Goal: Obtain resource: Obtain resource

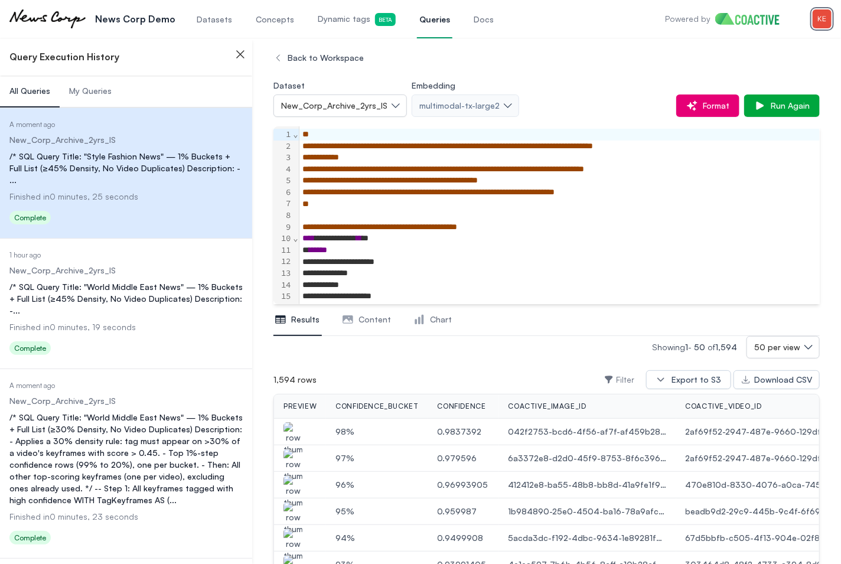
scroll to position [207, 0]
click at [820, 17] on img "button" at bounding box center [822, 18] width 19 height 19
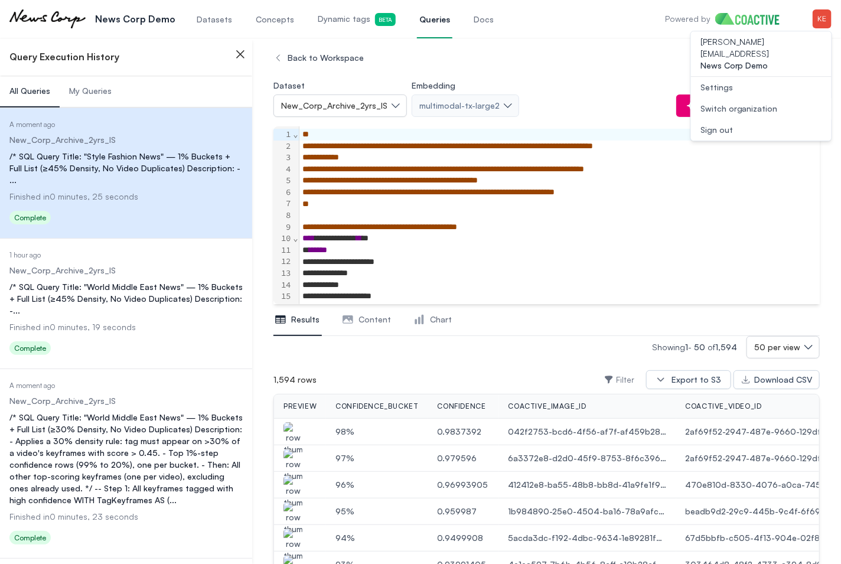
click at [763, 103] on div "Switch organization" at bounding box center [739, 109] width 77 height 12
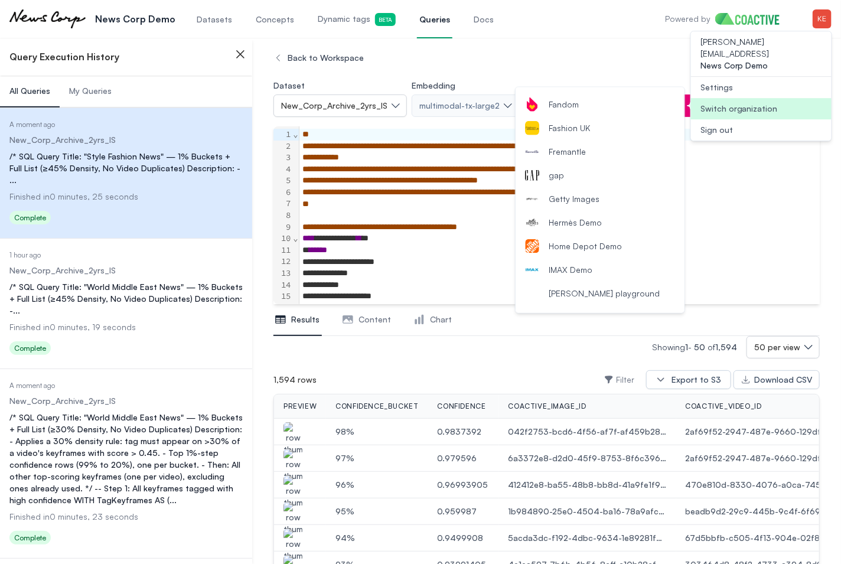
scroll to position [542, 0]
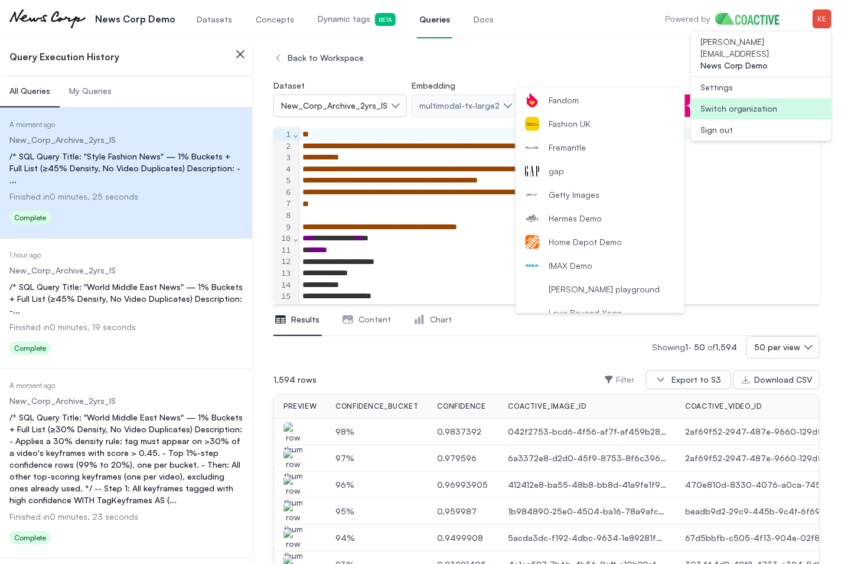
click at [590, 194] on span "Getty Images" at bounding box center [574, 195] width 51 height 12
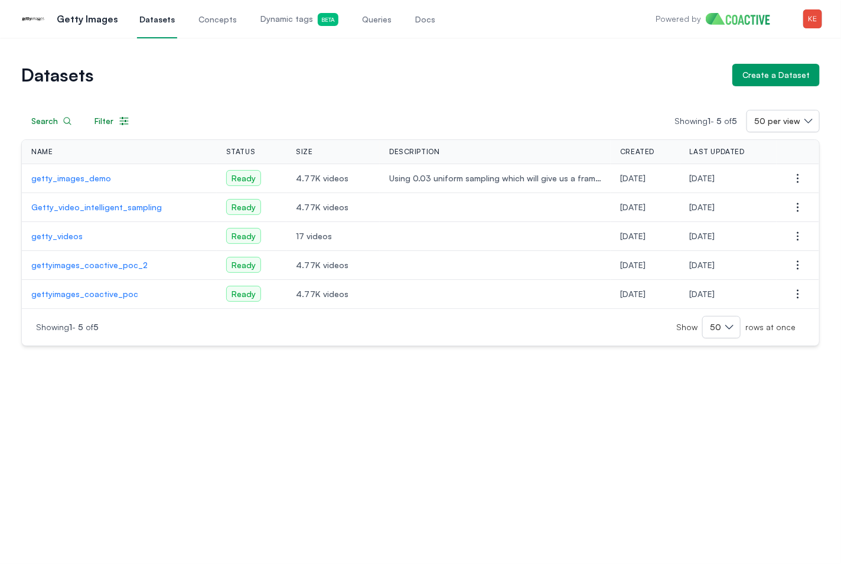
click at [105, 268] on p "gettyimages_coactive_poc_2" at bounding box center [119, 265] width 176 height 12
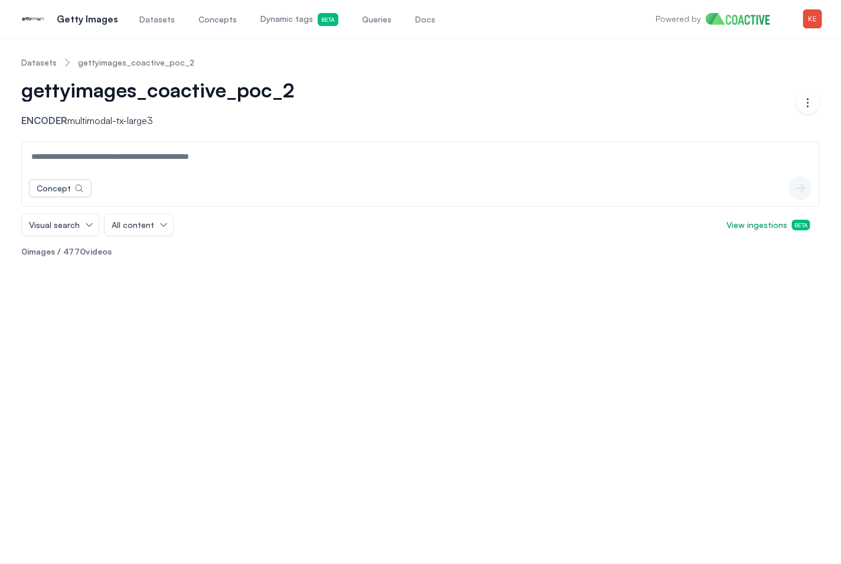
click at [128, 157] on input at bounding box center [420, 156] width 793 height 28
type input "*******"
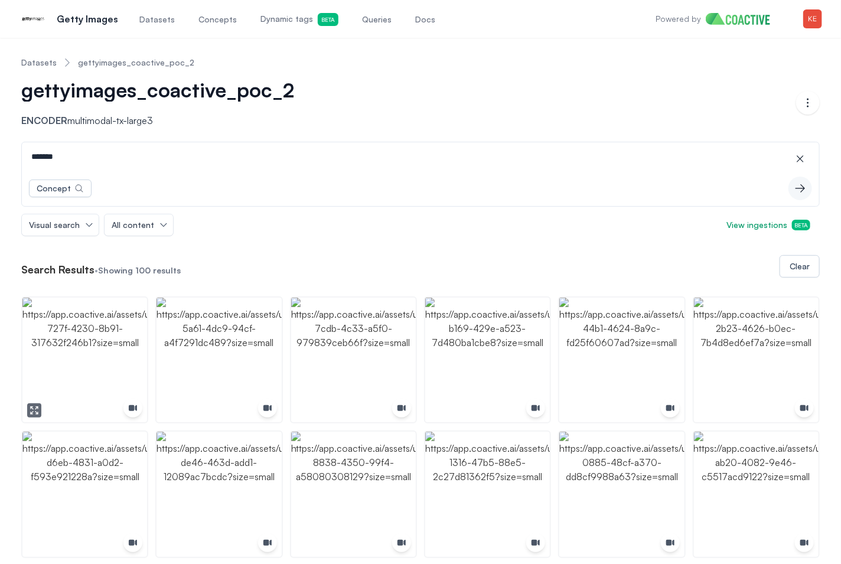
click at [114, 318] on img "button" at bounding box center [84, 360] width 125 height 125
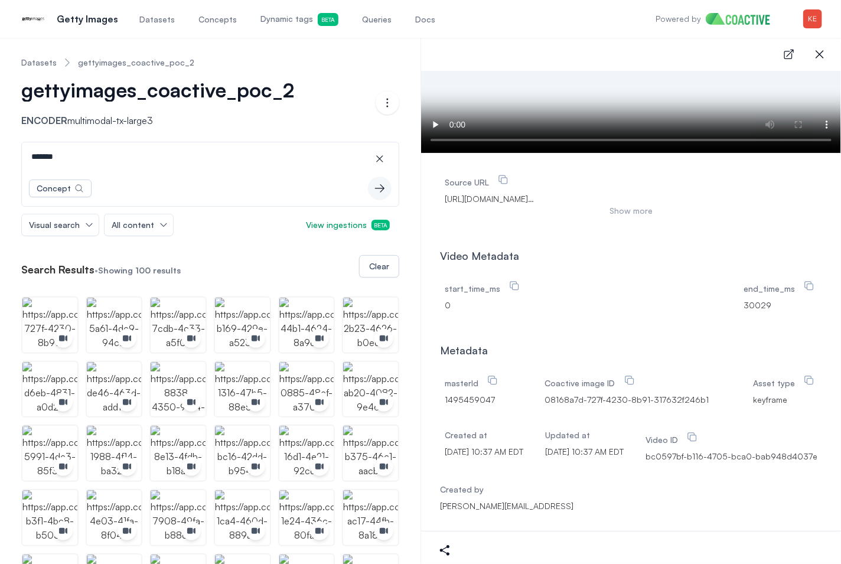
scroll to position [161, 0]
click at [640, 206] on button "Show more" at bounding box center [631, 211] width 373 height 12
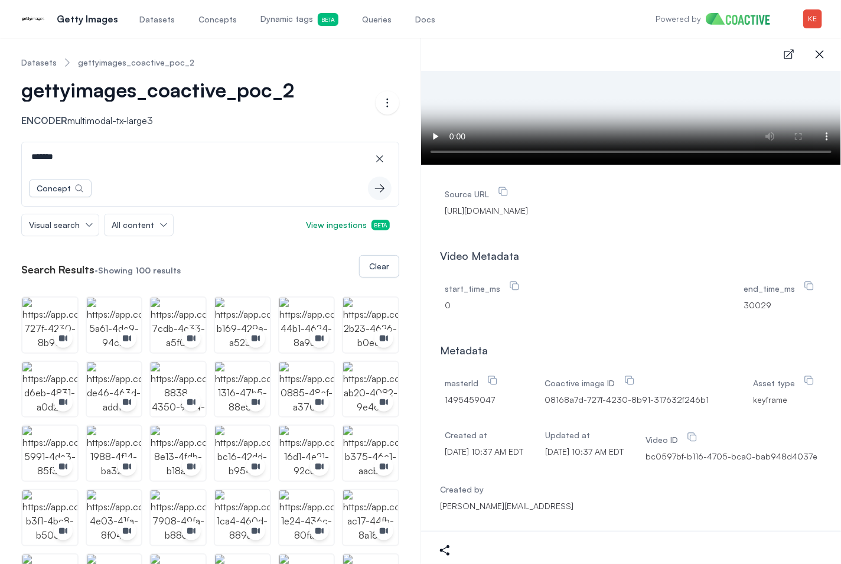
scroll to position [207, 0]
click at [378, 271] on div "Clear" at bounding box center [379, 267] width 20 height 12
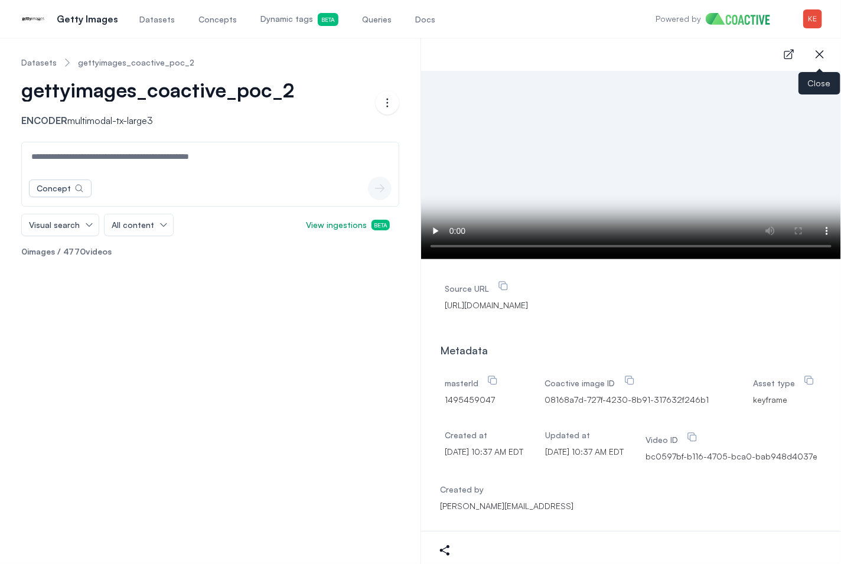
click at [821, 57] on icon "button" at bounding box center [820, 54] width 14 height 14
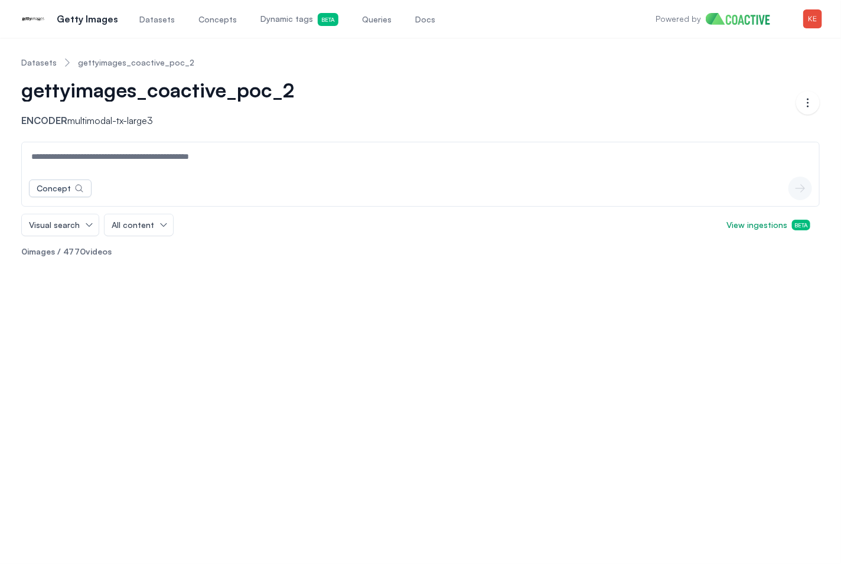
click at [325, 153] on input at bounding box center [420, 156] width 793 height 28
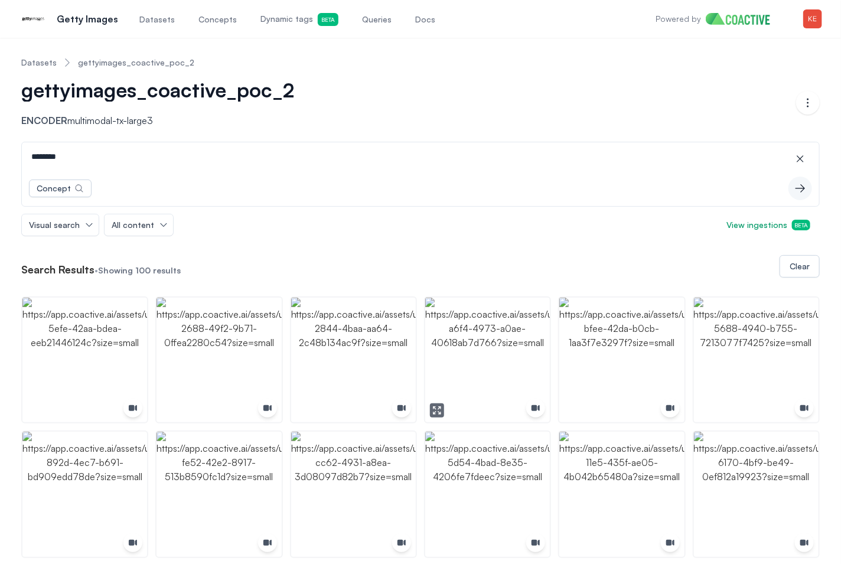
click at [500, 382] on img "button" at bounding box center [487, 360] width 125 height 125
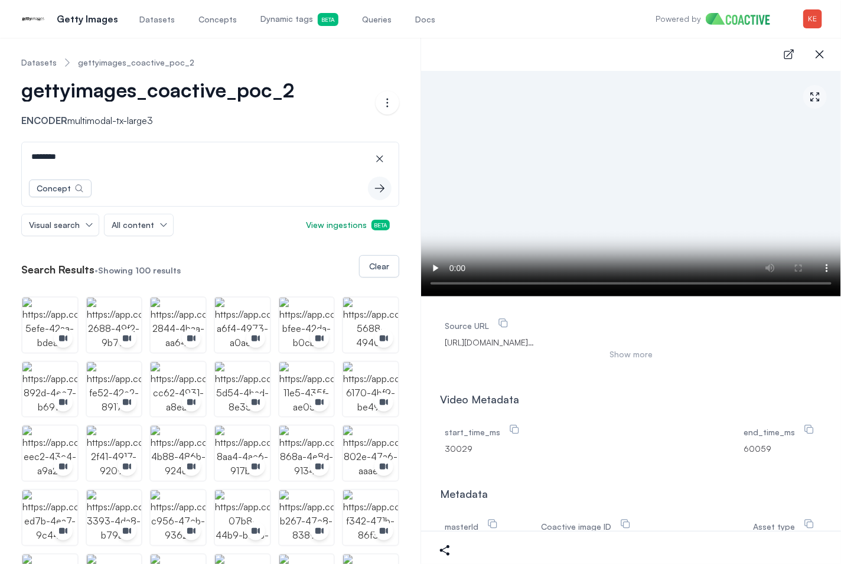
click at [617, 360] on button "Show more" at bounding box center [631, 355] width 373 height 12
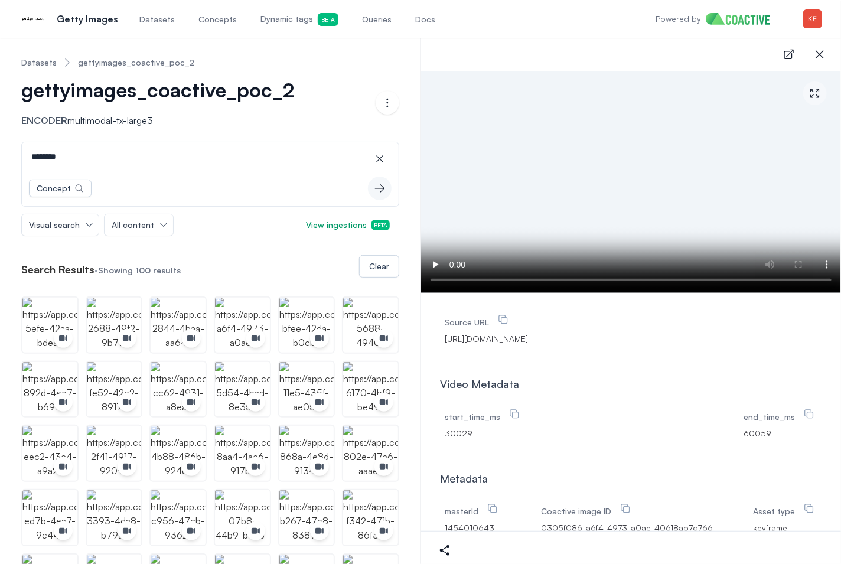
click at [626, 341] on span "https://delivery.gettyimages.com/downloads/1454010643?k=8&e=FaHtRIH87LeODqjp_Qd…" at bounding box center [631, 339] width 373 height 12
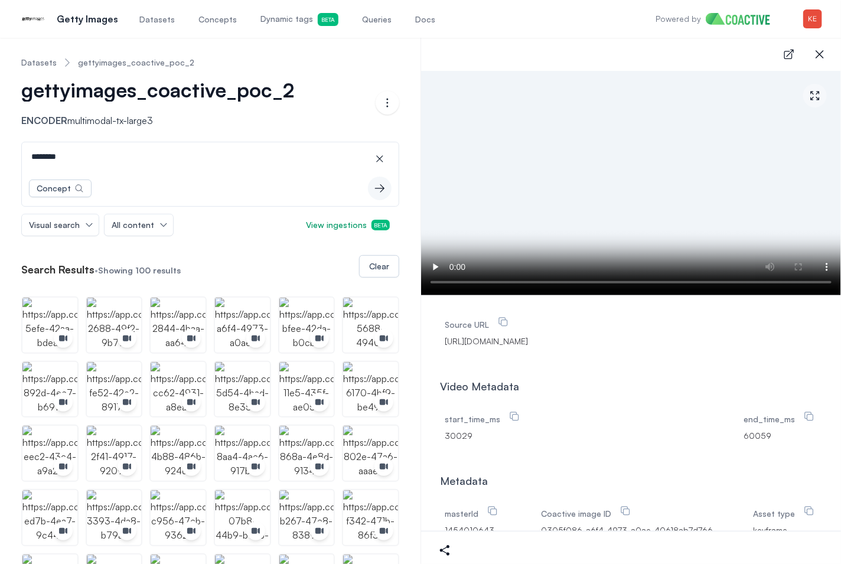
click at [626, 341] on span "https://delivery.gettyimages.com/downloads/1454010643?k=8&e=FaHtRIH87LeODqjp_Qd…" at bounding box center [631, 342] width 373 height 12
click at [626, 341] on span "https://delivery.gettyimages.com/downloads/1454010643?k=8&e=FaHtRIH87LeODqjp_Qd…" at bounding box center [631, 343] width 373 height 12
click at [626, 341] on span "https://delivery.gettyimages.com/downloads/1454010643?k=8&e=FaHtRIH87LeODqjp_Qd…" at bounding box center [631, 342] width 373 height 12
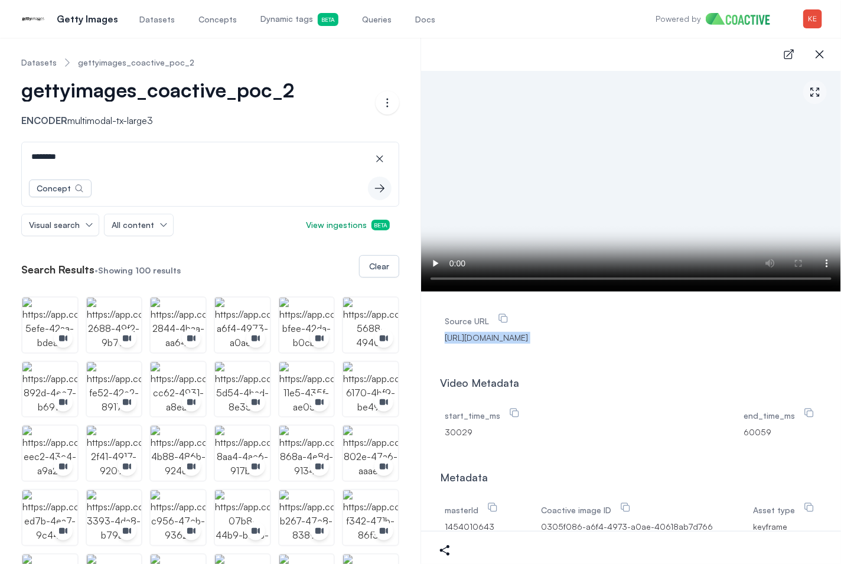
click at [626, 341] on span "https://delivery.gettyimages.com/downloads/1454010643?k=8&e=FaHtRIH87LeODqjp_Qd…" at bounding box center [631, 338] width 373 height 12
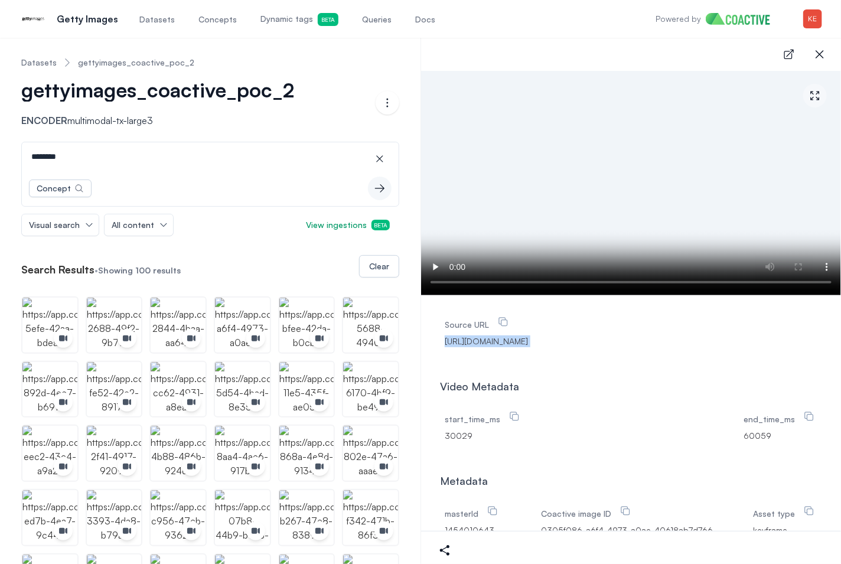
click at [626, 341] on span "https://delivery.gettyimages.com/downloads/1454010643?k=8&e=FaHtRIH87LeODqjp_Qd…" at bounding box center [631, 342] width 373 height 12
click at [626, 341] on span "https://delivery.gettyimages.com/downloads/1454010643?k=8&e=FaHtRIH87LeODqjp_Qd…" at bounding box center [631, 341] width 373 height 12
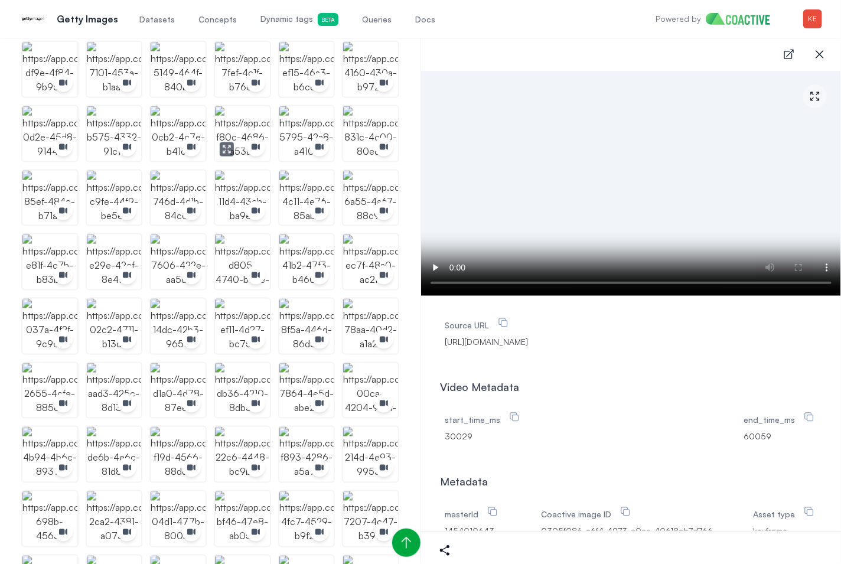
scroll to position [591, 0]
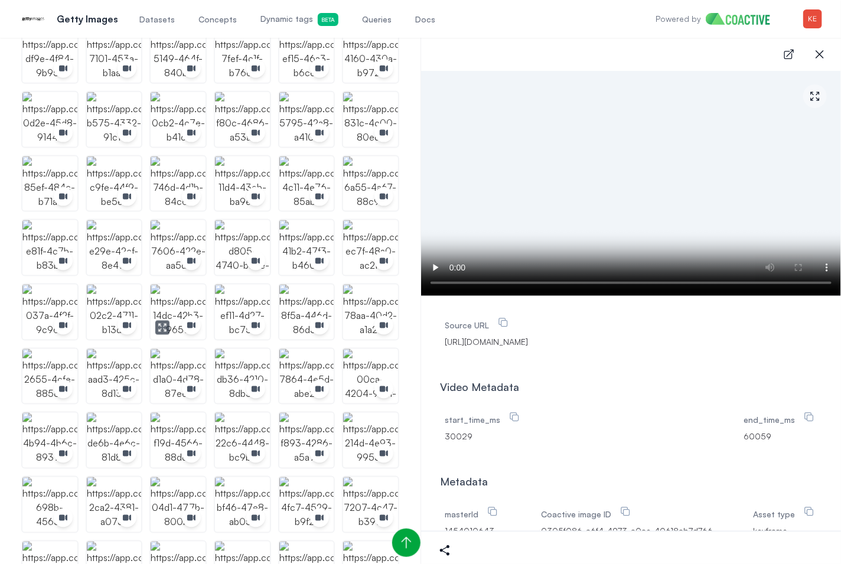
click at [187, 307] on img "button" at bounding box center [178, 312] width 55 height 55
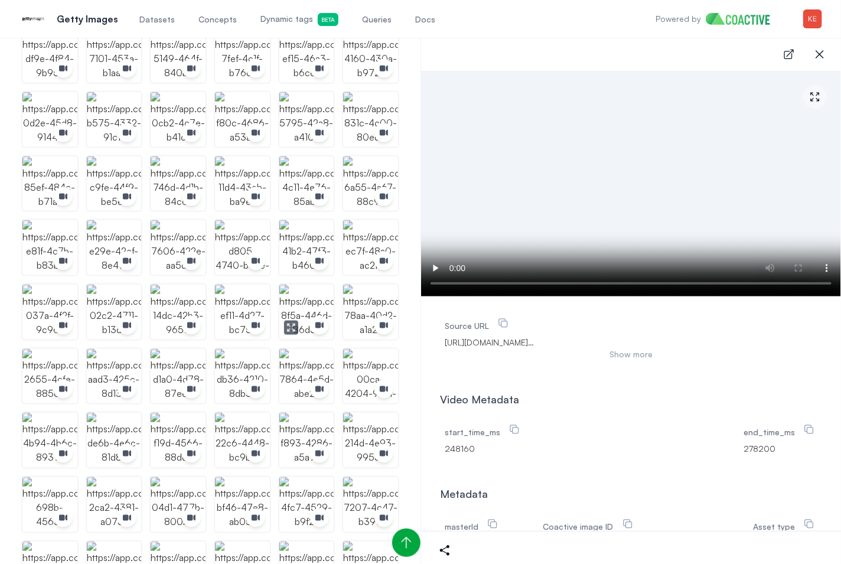
scroll to position [588, 0]
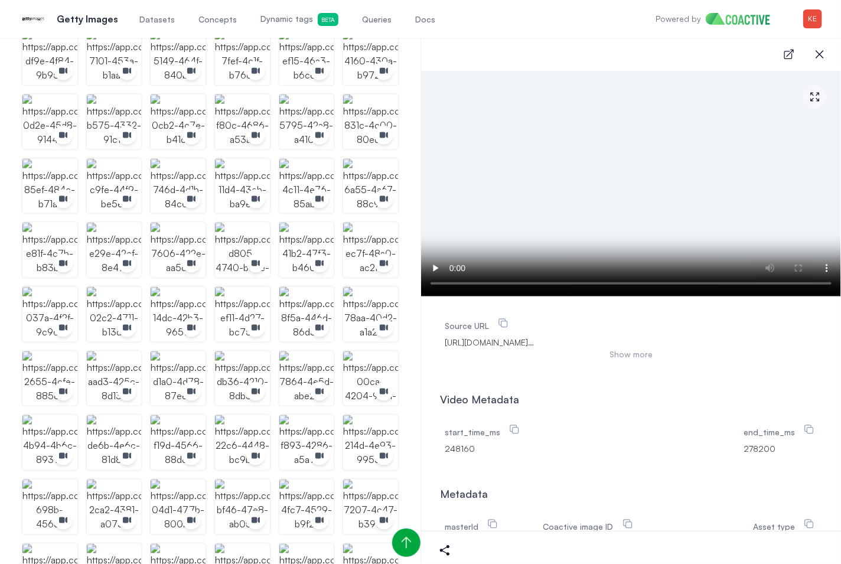
click at [623, 341] on span "https://delivery.gettyimages.com/downloads/2154444610?k=8&e=lMlgU63RXR69sxhR4bJ…" at bounding box center [631, 343] width 373 height 12
copy span "2154444610"
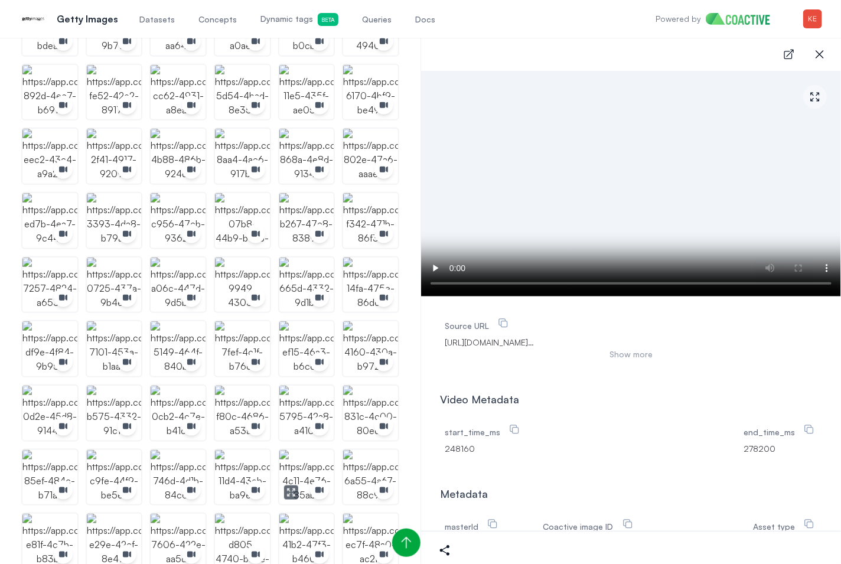
scroll to position [0, 0]
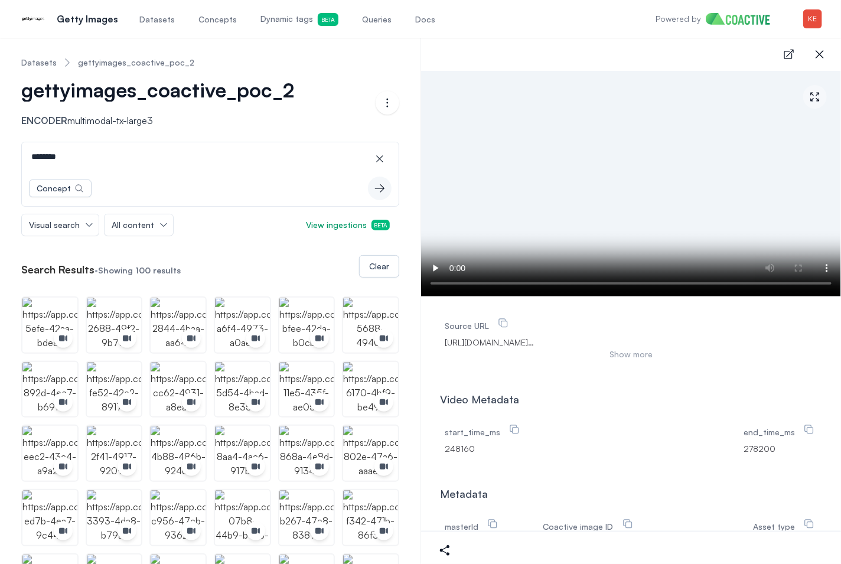
click at [197, 160] on input "********" at bounding box center [210, 156] width 372 height 28
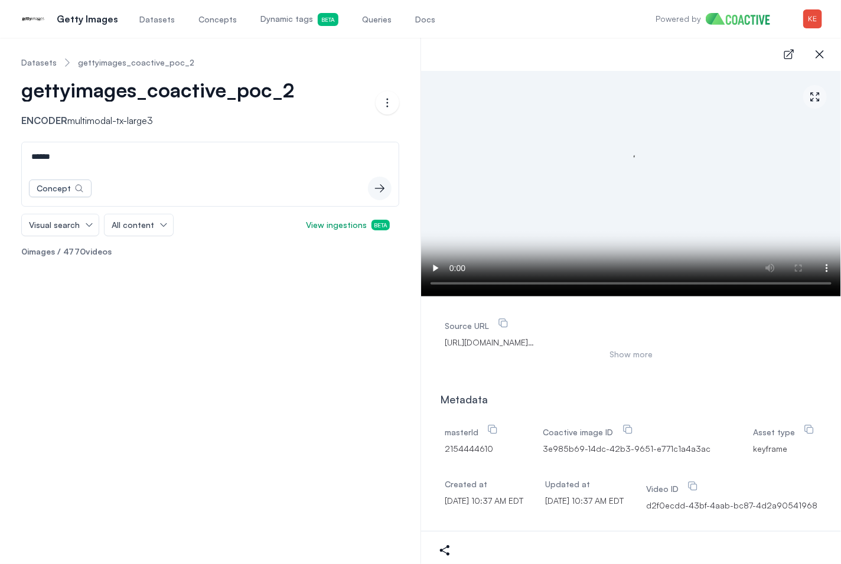
type input "******"
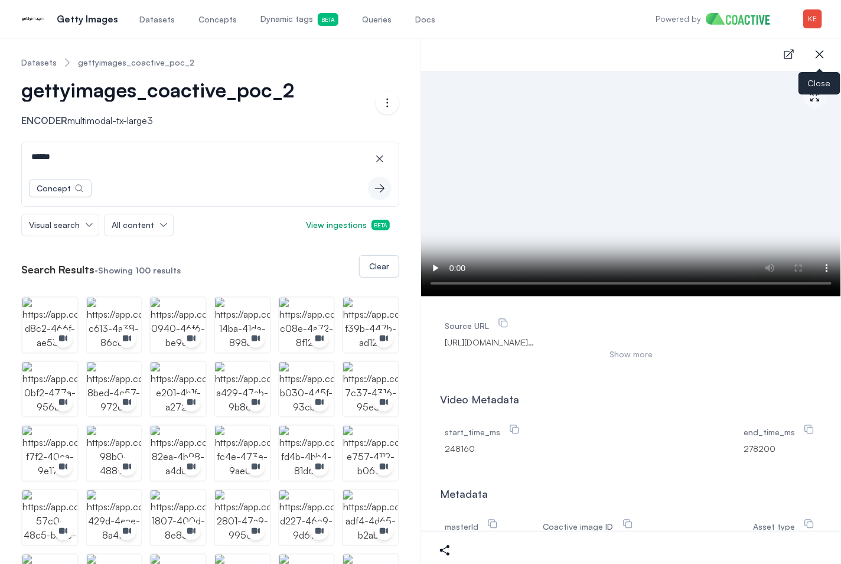
click at [818, 53] on icon "button" at bounding box center [820, 54] width 14 height 14
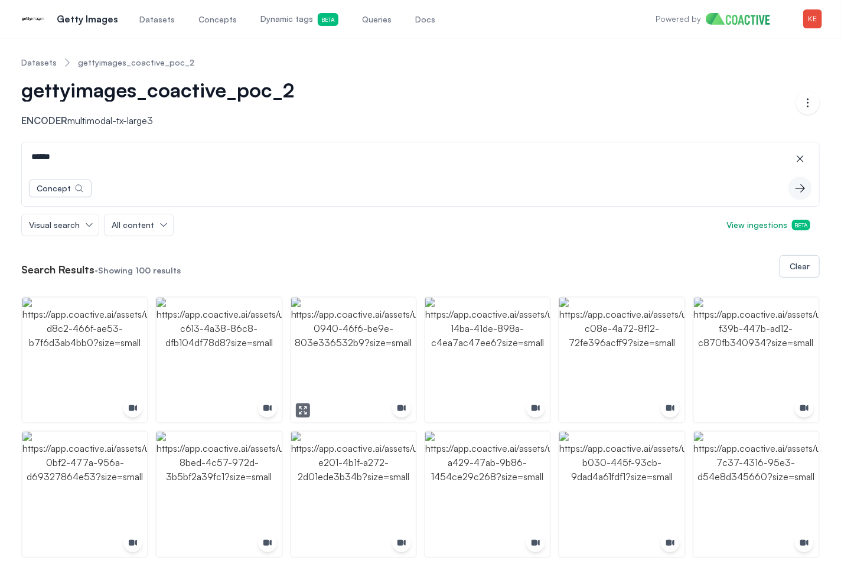
click at [317, 350] on img "button" at bounding box center [353, 360] width 125 height 125
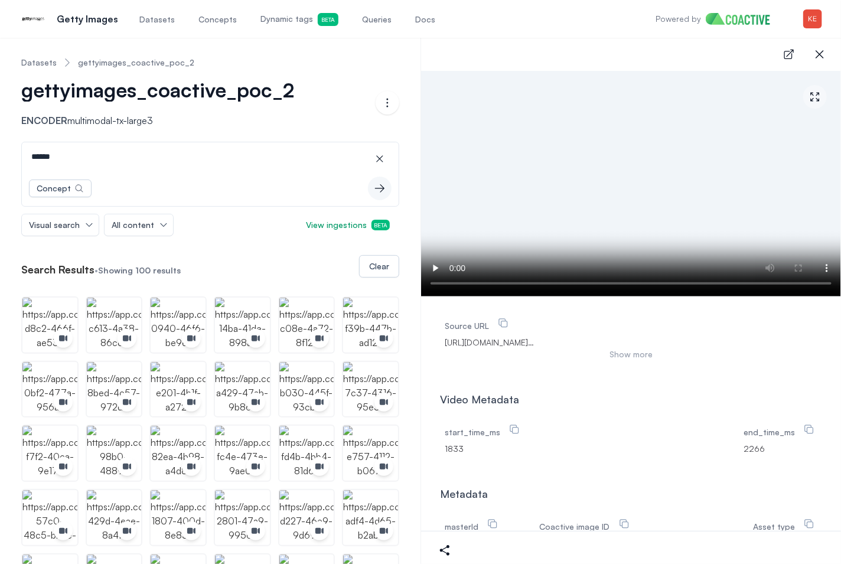
click at [619, 341] on span "https://delivery.gettyimages.com/downloads/1446235869?k=8&e=Z3NHblhI3fbs5FO8V3x…" at bounding box center [631, 343] width 373 height 12
copy span "1446235869"
